Goal: Navigation & Orientation: Find specific page/section

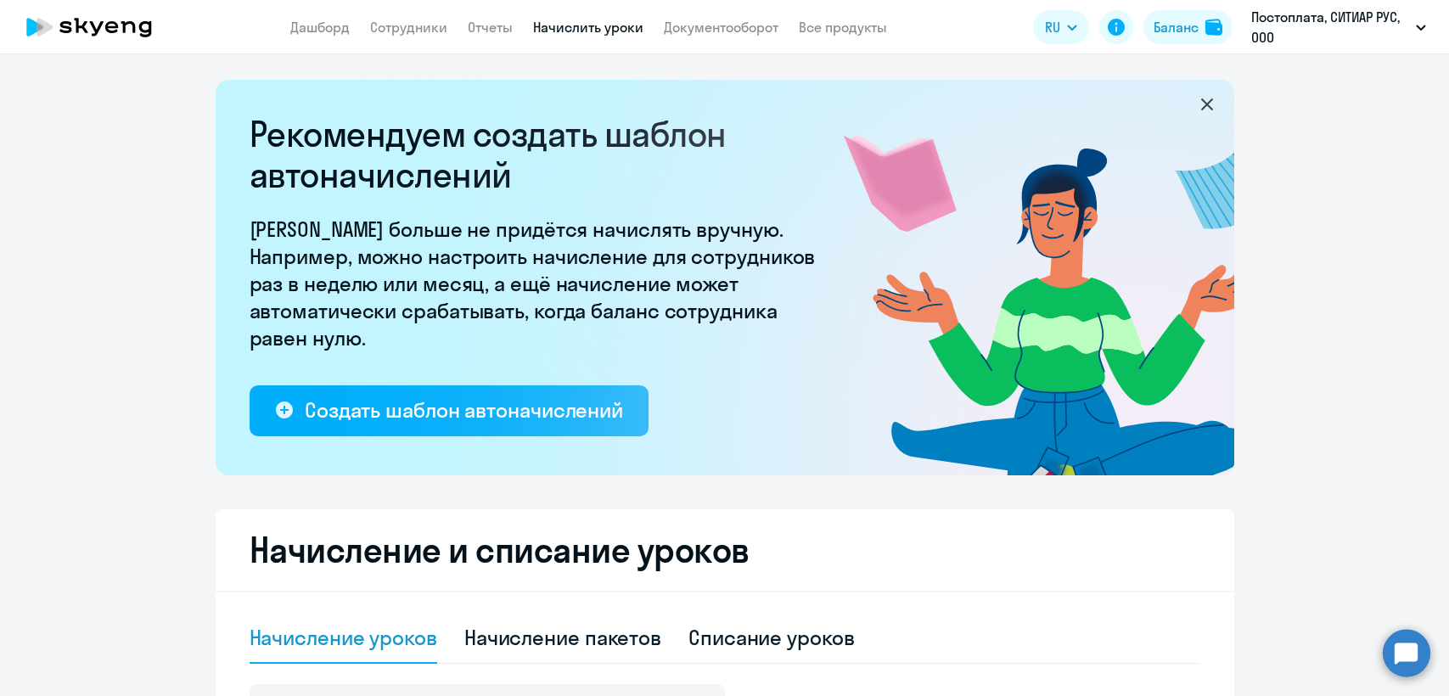
select select "10"
click at [312, 24] on link "Дашборд" at bounding box center [319, 27] width 59 height 17
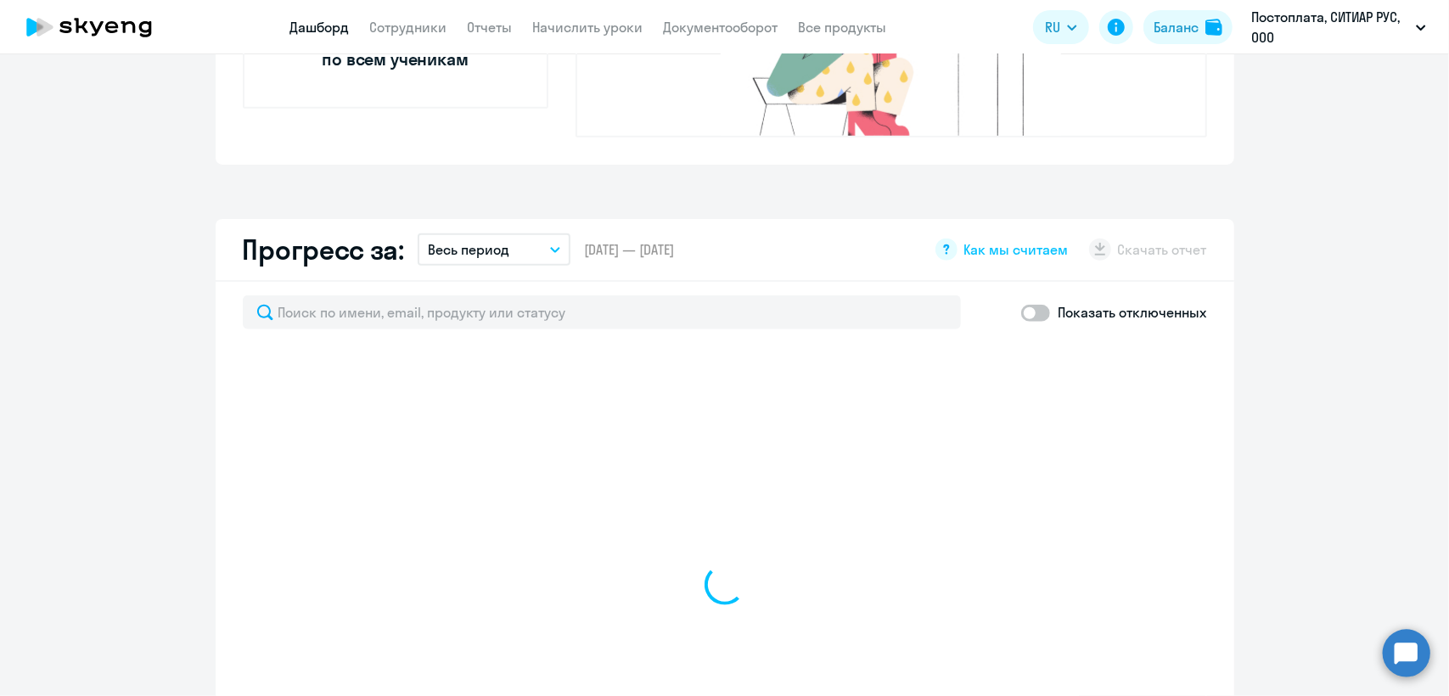
scroll to position [849, 0]
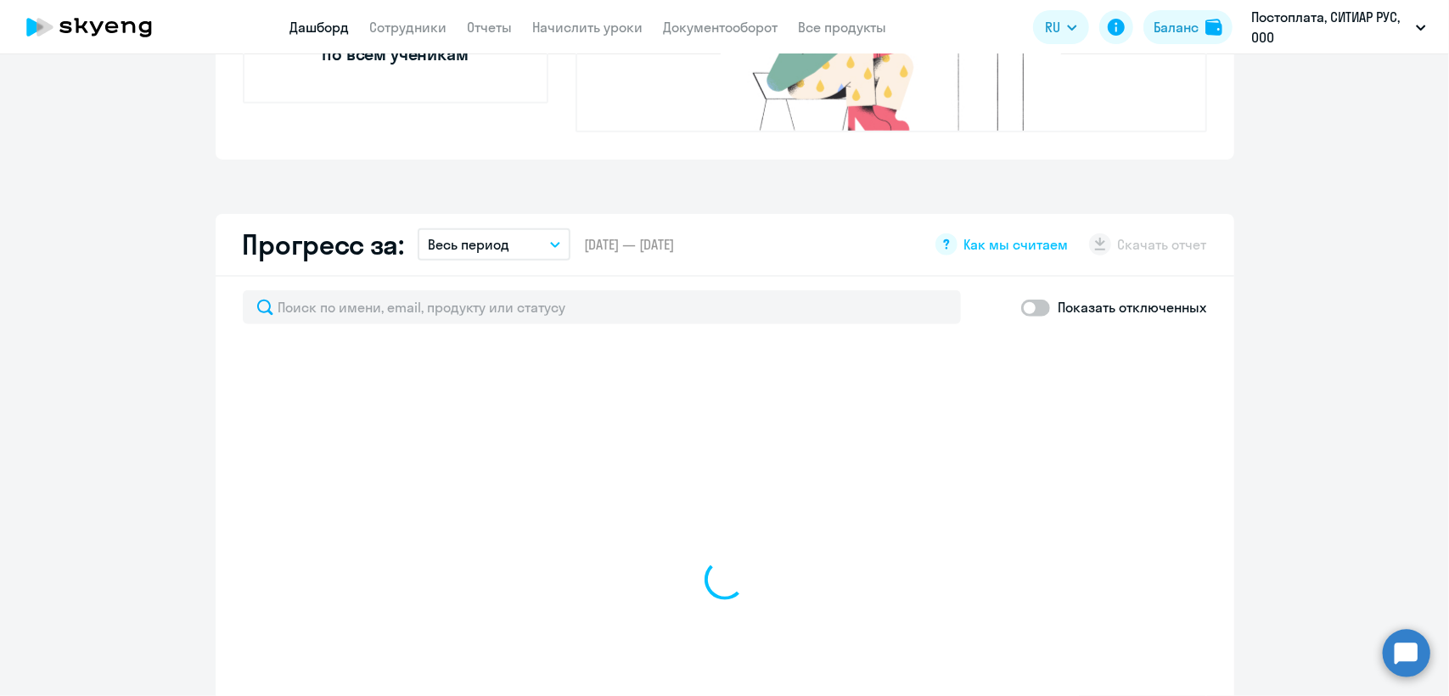
select select "30"
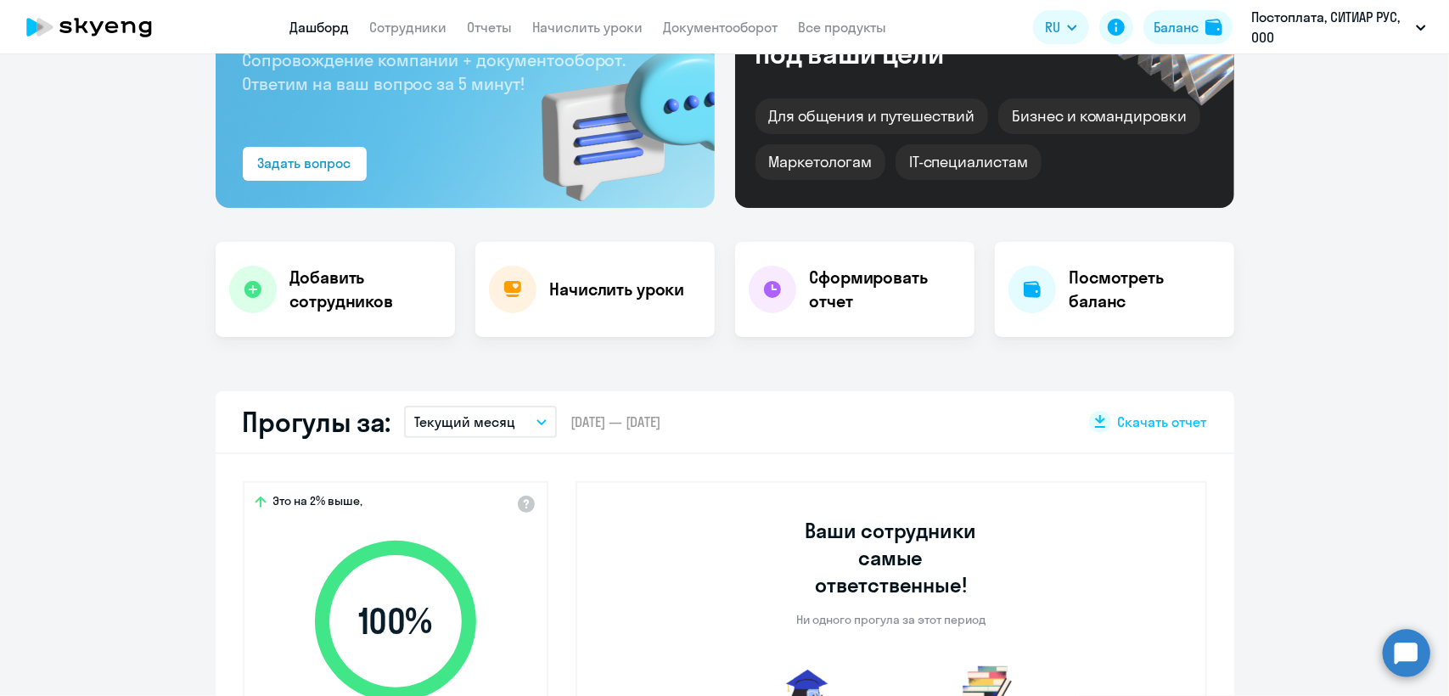
scroll to position [0, 0]
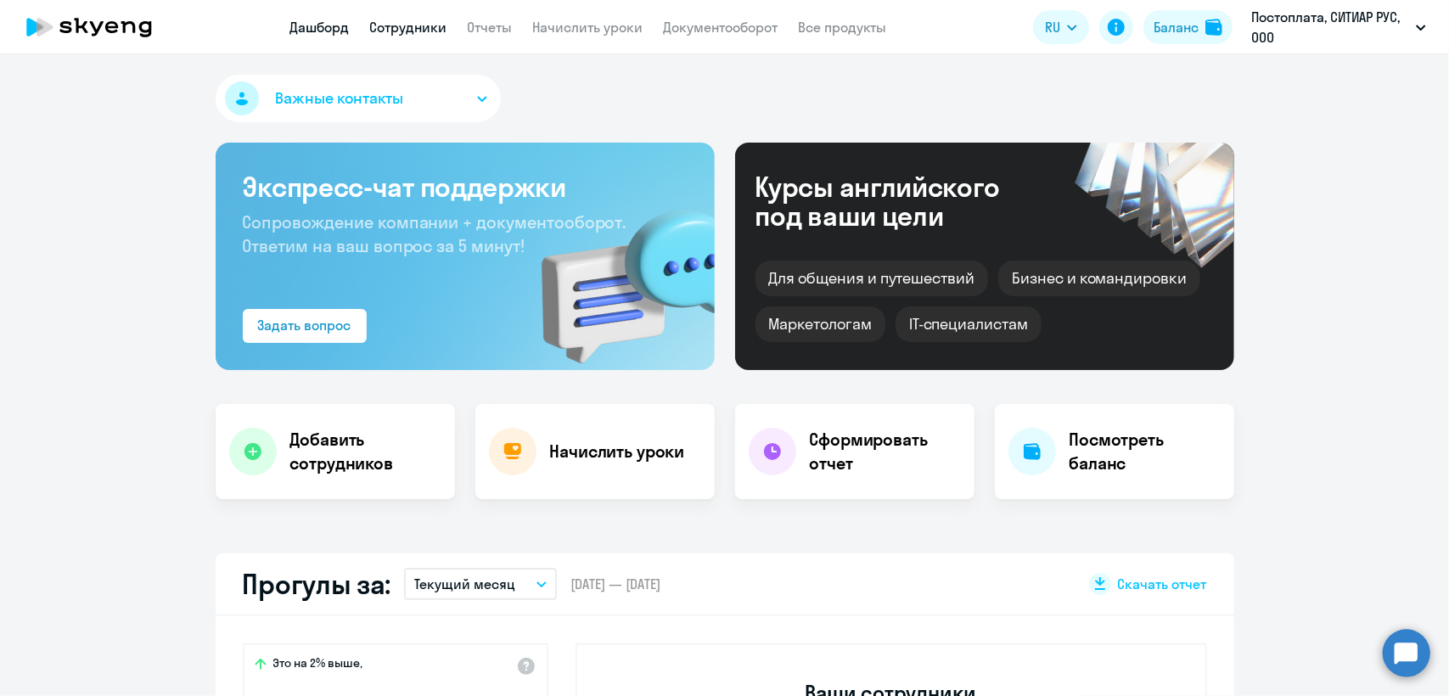
click at [423, 35] on link "Сотрудники" at bounding box center [408, 27] width 77 height 17
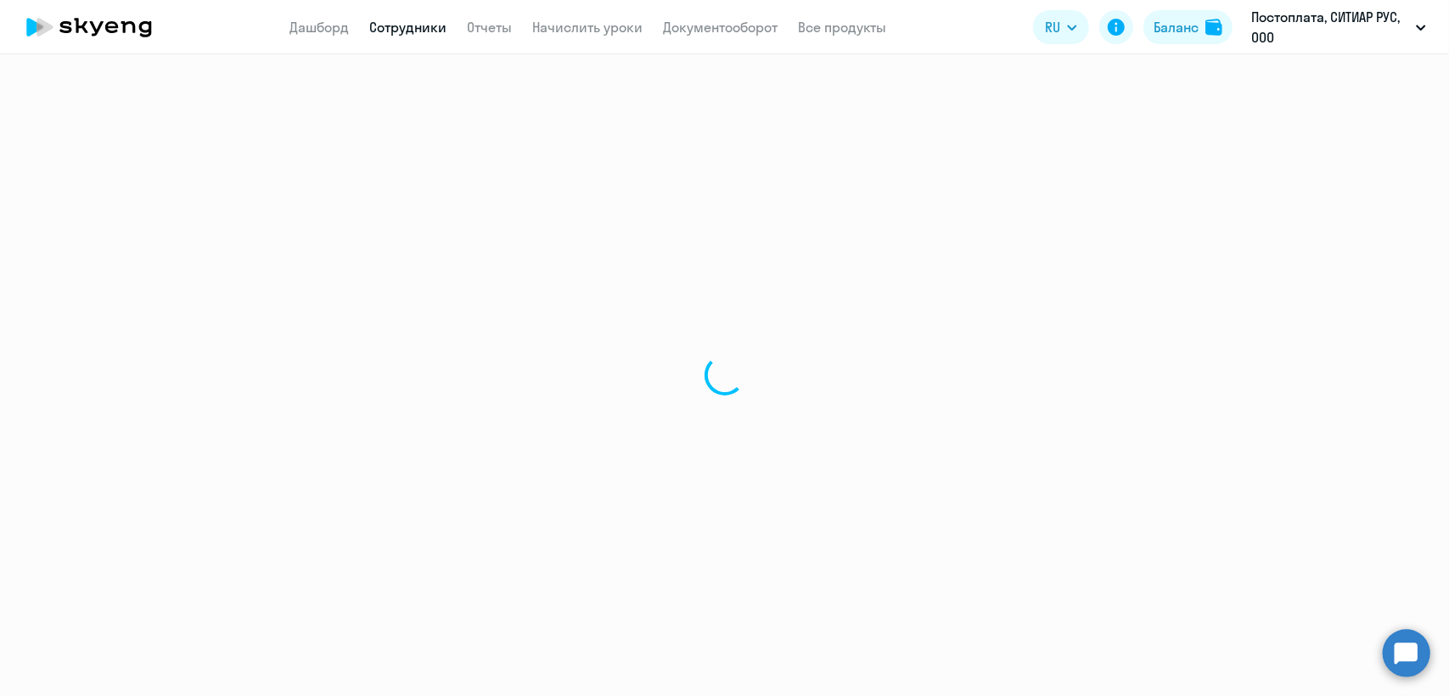
select select "30"
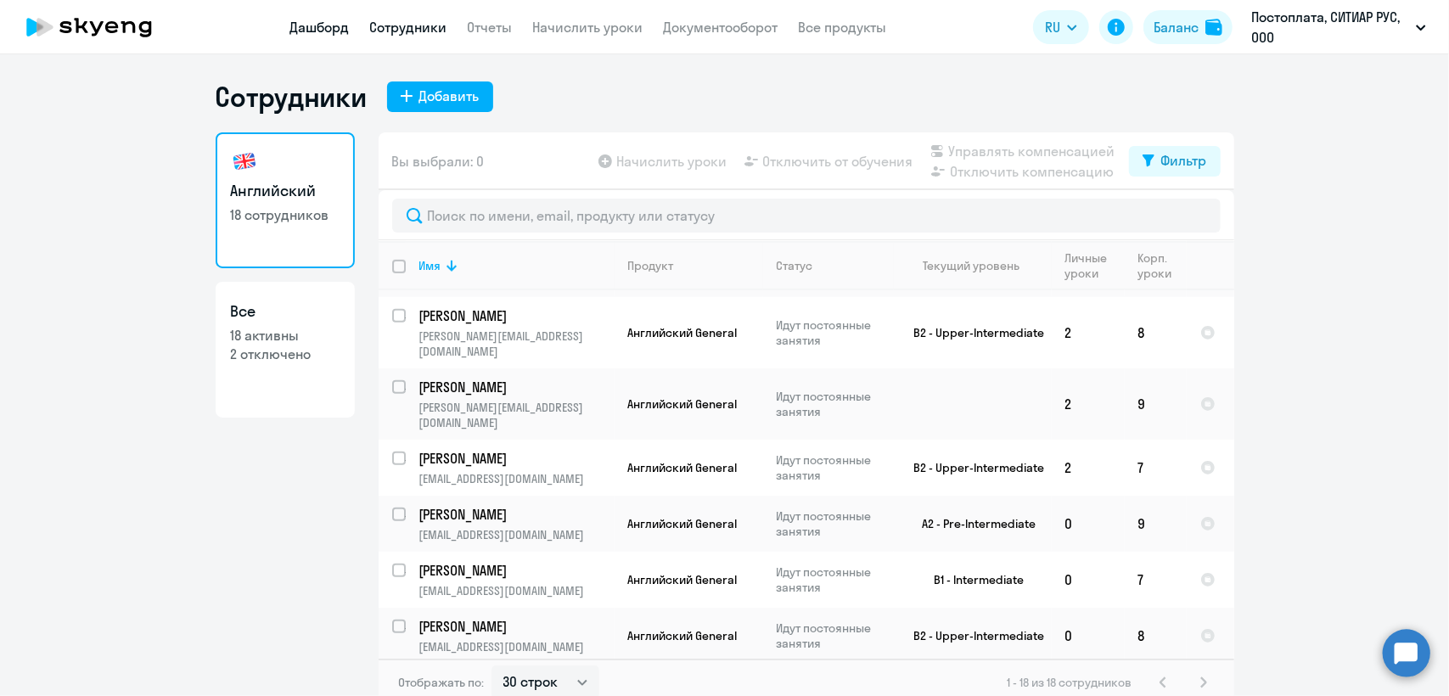
click at [311, 21] on link "Дашборд" at bounding box center [319, 27] width 59 height 17
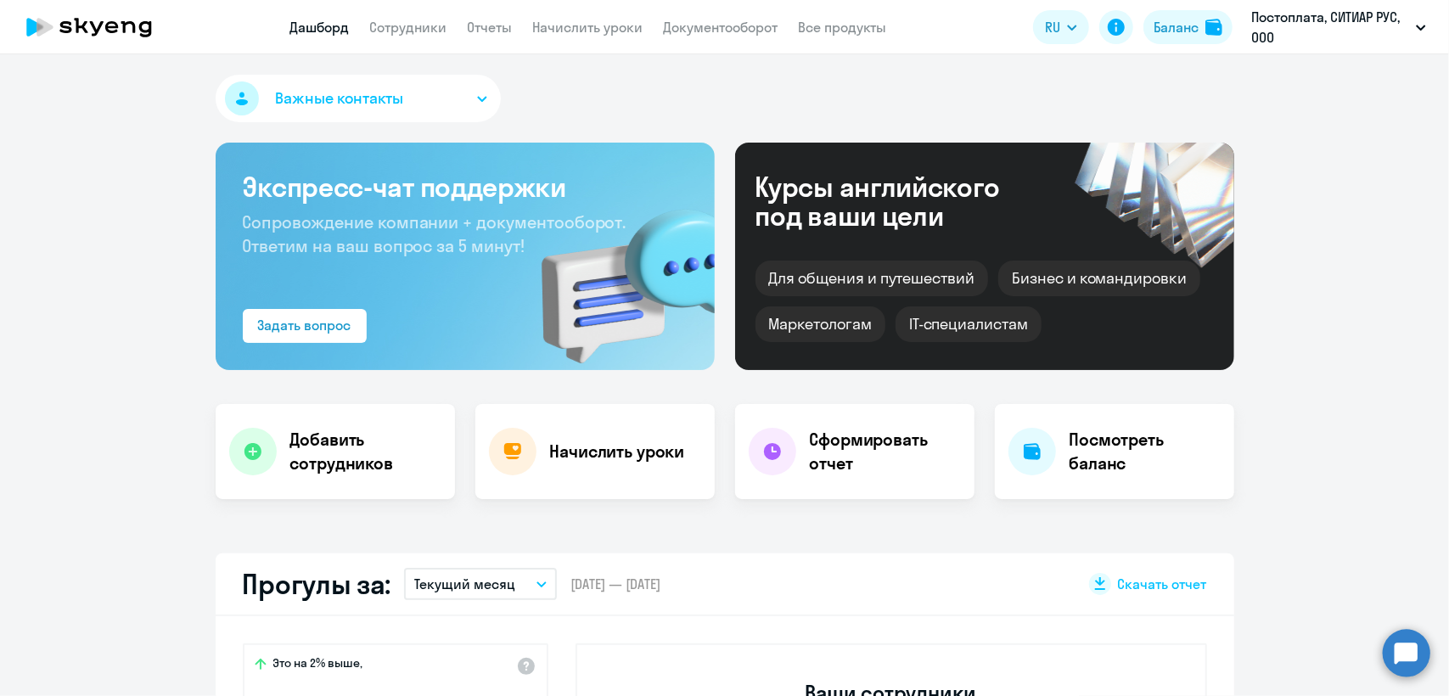
select select "30"
